Goal: Information Seeking & Learning: Learn about a topic

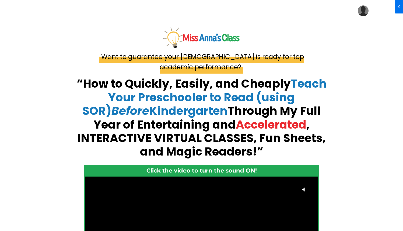
click at [364, 10] on img at bounding box center [363, 10] width 11 height 11
click at [354, 26] on link "My Library" at bounding box center [347, 27] width 54 height 12
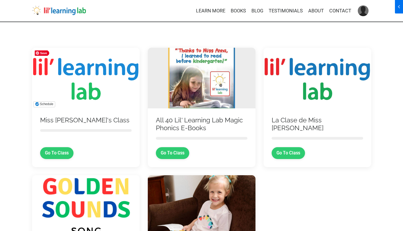
click at [93, 71] on img at bounding box center [86, 78] width 108 height 61
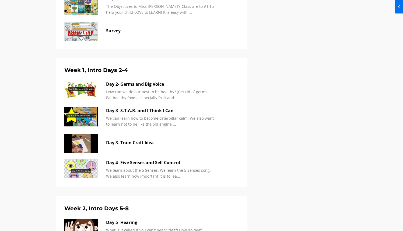
scroll to position [280, 0]
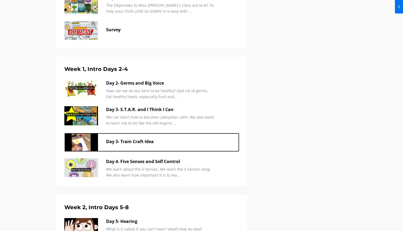
click at [137, 142] on p "Day 3- Train Craft Idea" at bounding box center [160, 141] width 108 height 7
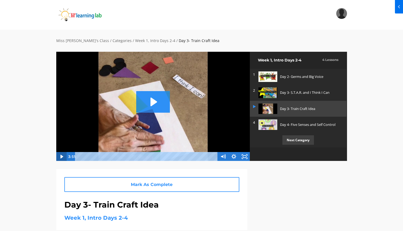
click at [61, 155] on icon "Play Video" at bounding box center [61, 156] width 11 height 9
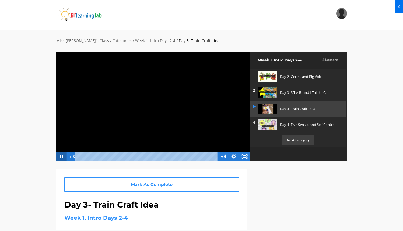
click at [62, 156] on icon "Pause" at bounding box center [61, 156] width 11 height 9
click at [207, 157] on div "3:38" at bounding box center [147, 156] width 136 height 9
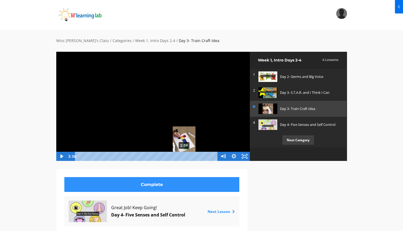
click at [184, 156] on div "2:59" at bounding box center [147, 155] width 136 height 9
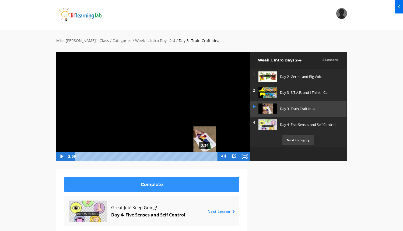
click at [205, 155] on div "3:34" at bounding box center [147, 155] width 136 height 9
click at [142, 40] on link "Week 1, Intro Days 2-4" at bounding box center [155, 40] width 40 height 5
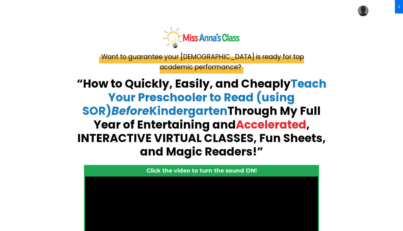
click at [364, 10] on img at bounding box center [363, 10] width 11 height 11
click at [354, 27] on link "My Library" at bounding box center [347, 27] width 54 height 12
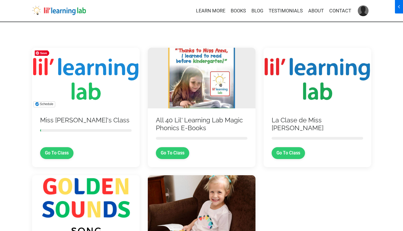
click at [111, 69] on img at bounding box center [86, 78] width 108 height 61
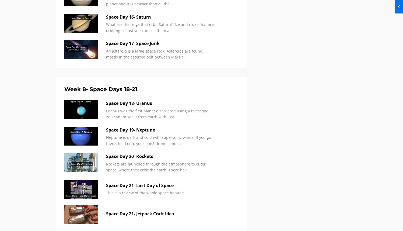
scroll to position [1366, 0]
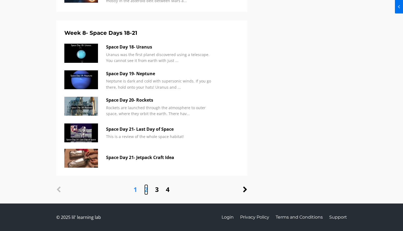
click at [146, 191] on link "2" at bounding box center [146, 189] width 4 height 10
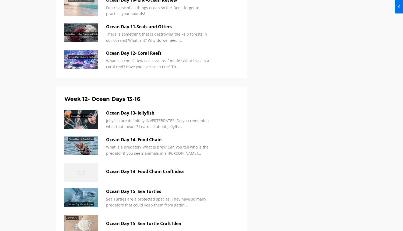
scroll to position [523, 0]
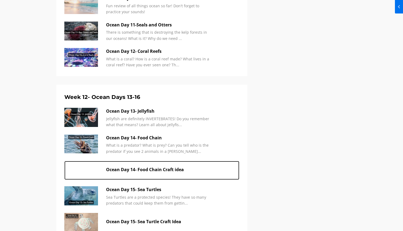
click at [84, 169] on img at bounding box center [81, 170] width 34 height 19
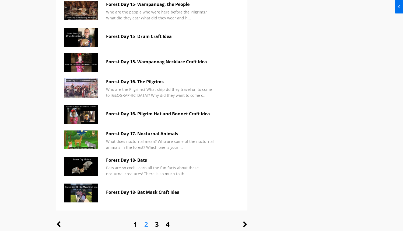
scroll to position [1662, 0]
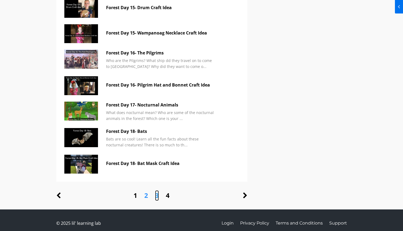
click at [157, 190] on link "3" at bounding box center [157, 195] width 4 height 10
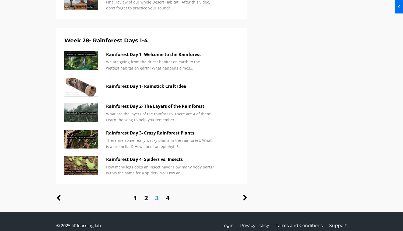
scroll to position [1630, 0]
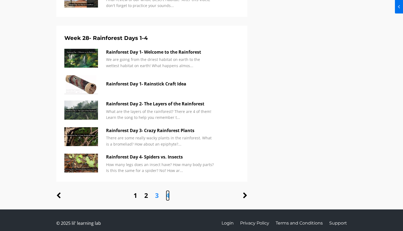
click at [167, 190] on link "4" at bounding box center [168, 195] width 4 height 10
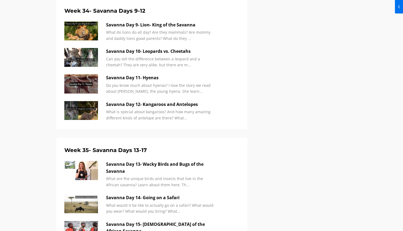
scroll to position [838, 0]
